Goal: Information Seeking & Learning: Learn about a topic

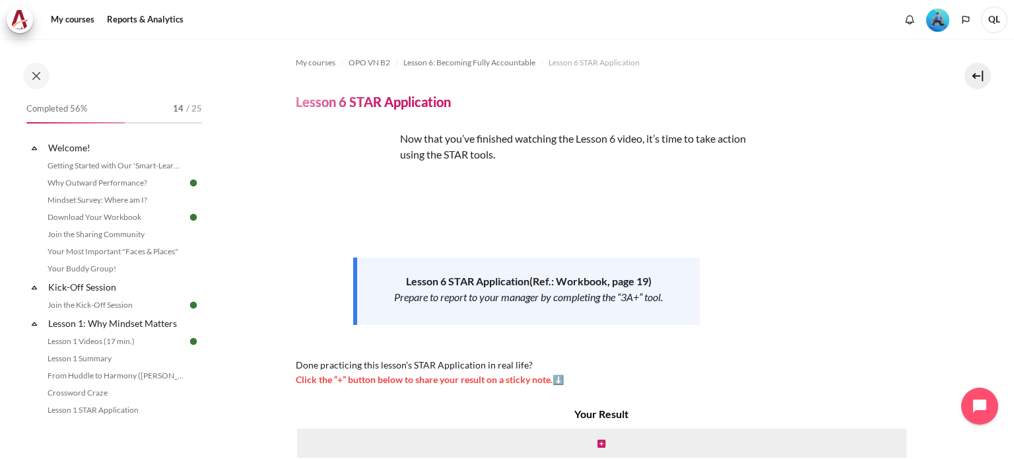
scroll to position [770, 0]
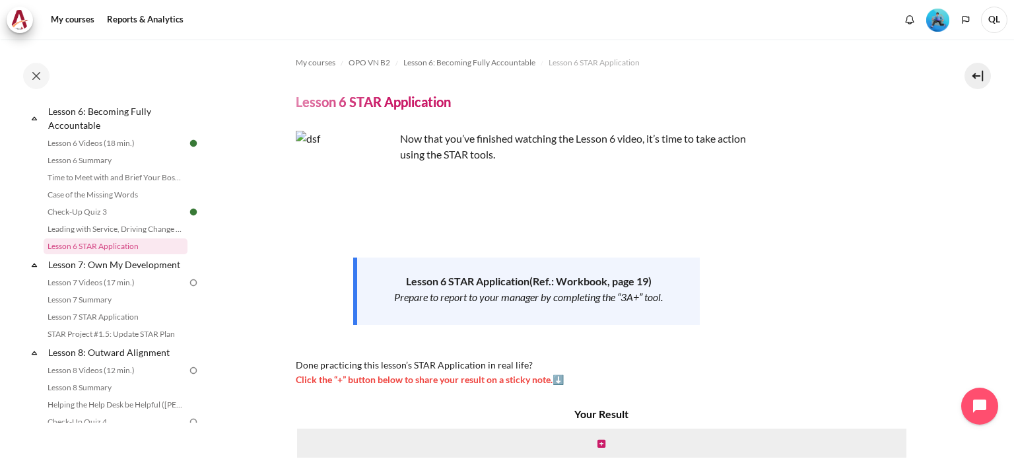
click at [824, 90] on div "My courses OPO VN B2 Lesson 6: Becoming Fully Accountable Lesson 6 STAR Applica…" at bounding box center [608, 386] width 624 height 695
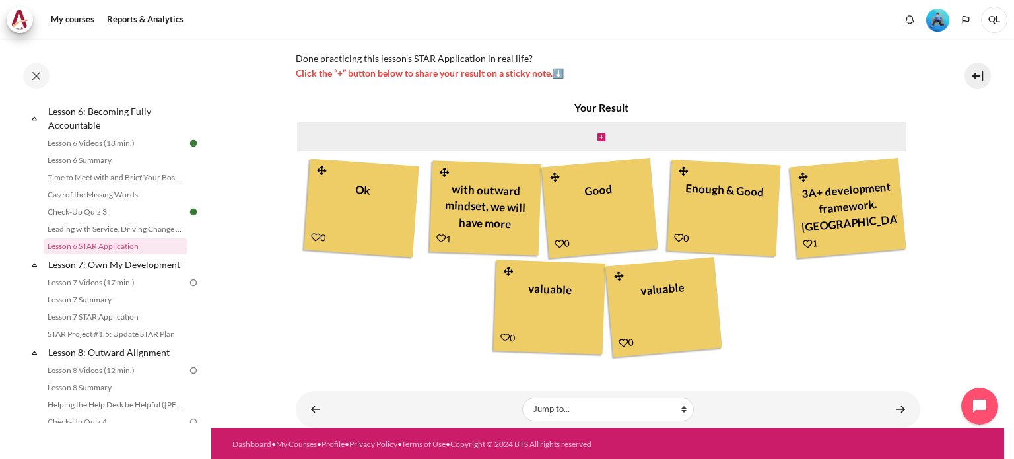
scroll to position [308, 0]
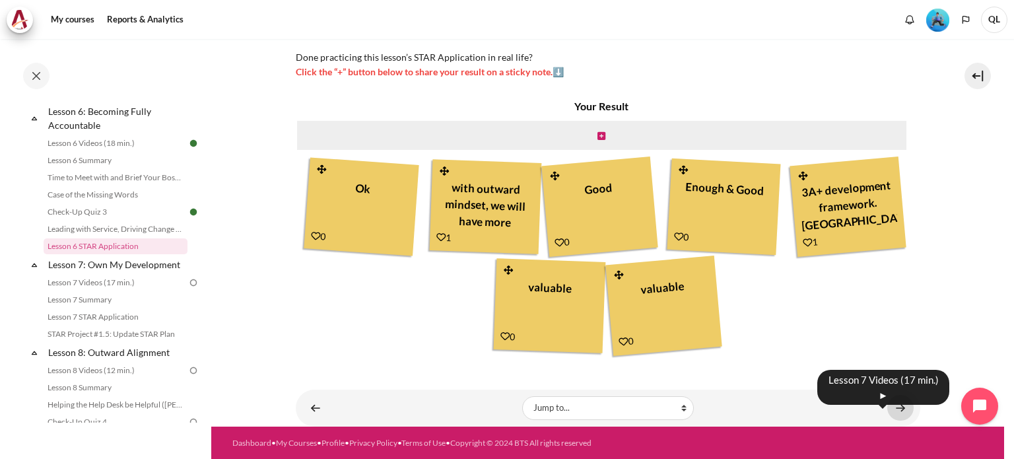
click at [892, 401] on link "Content" at bounding box center [900, 408] width 26 height 26
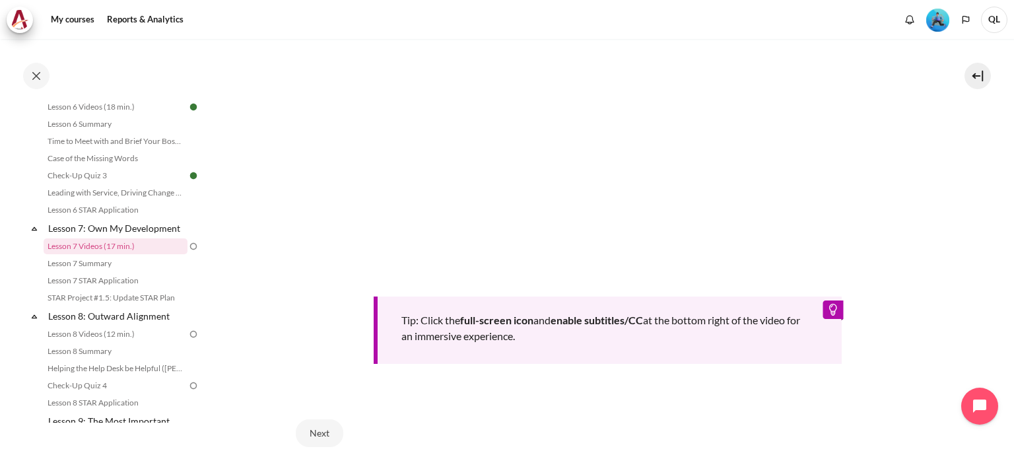
scroll to position [608, 0]
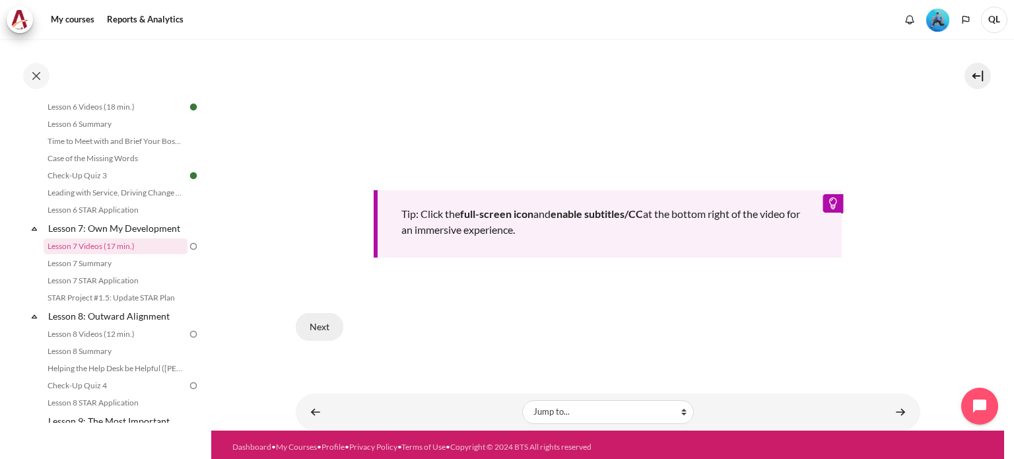
click at [319, 322] on button "Next" at bounding box center [320, 327] width 48 height 28
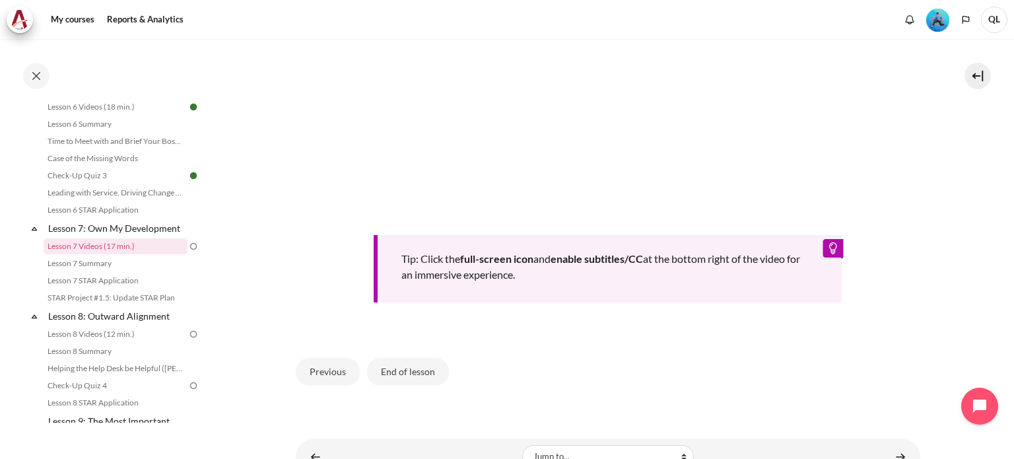
scroll to position [594, 0]
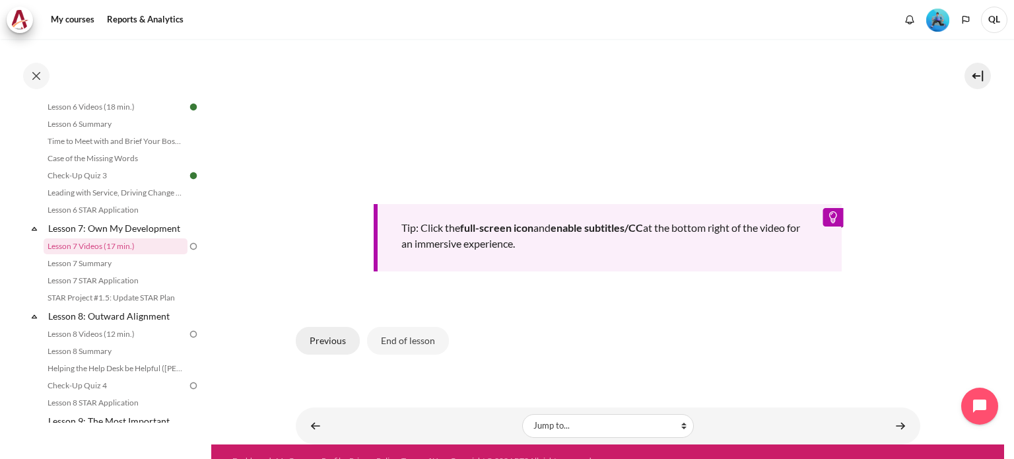
click at [318, 343] on button "Previous" at bounding box center [328, 341] width 64 height 28
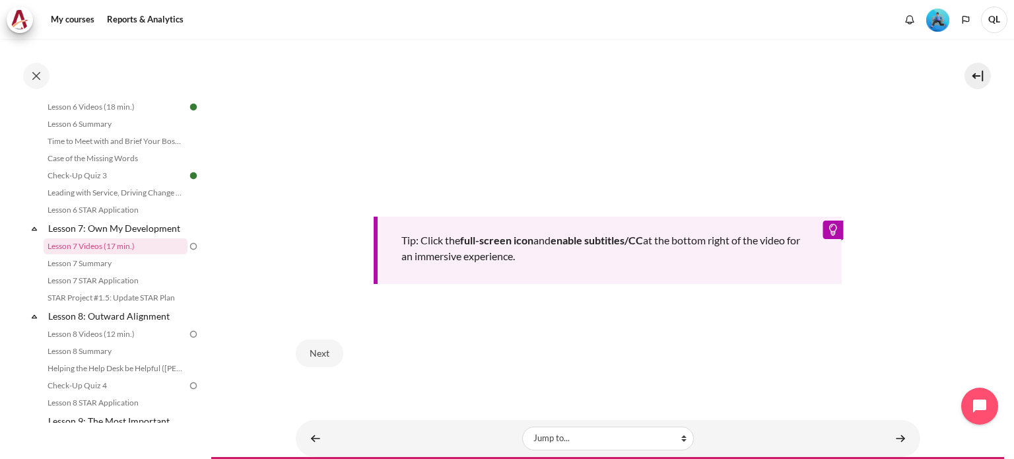
scroll to position [594, 0]
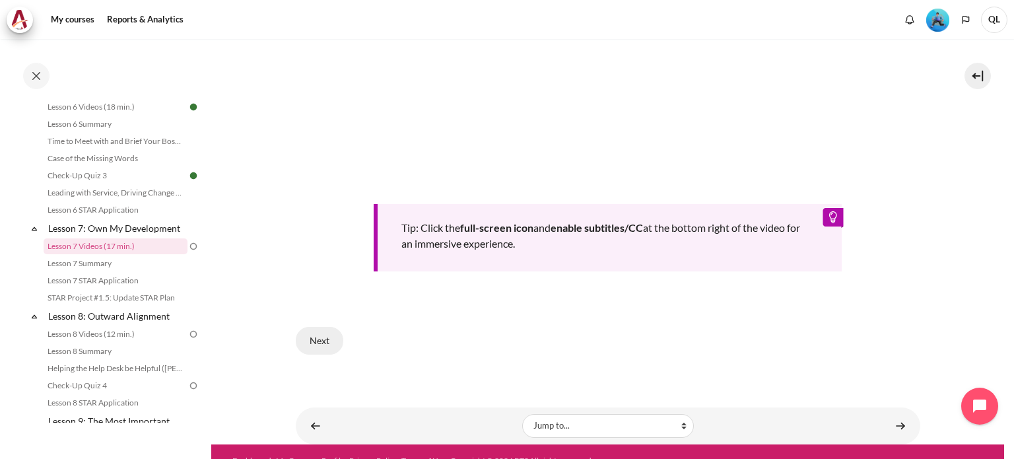
click at [333, 335] on button "Next" at bounding box center [320, 341] width 48 height 28
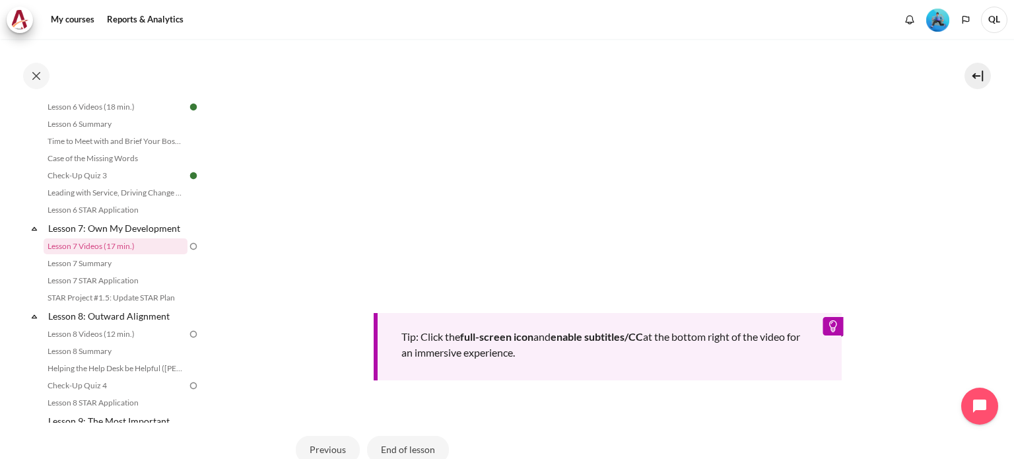
scroll to position [462, 0]
